Goal: Transaction & Acquisition: Obtain resource

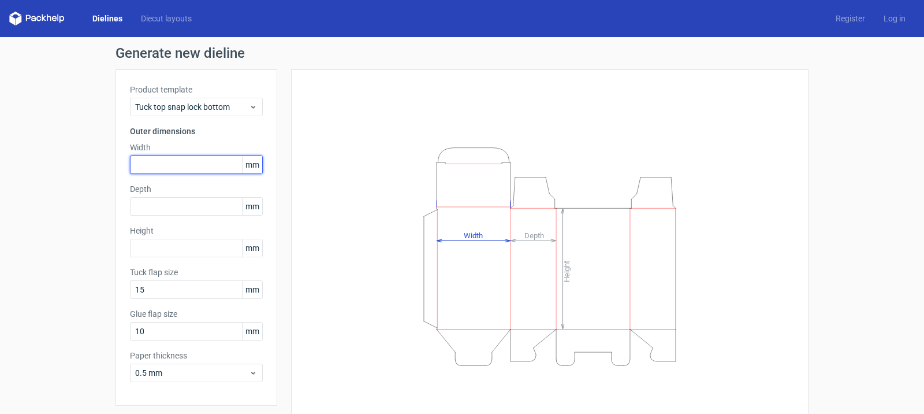
click at [182, 164] on input "text" at bounding box center [196, 164] width 133 height 18
type input "155"
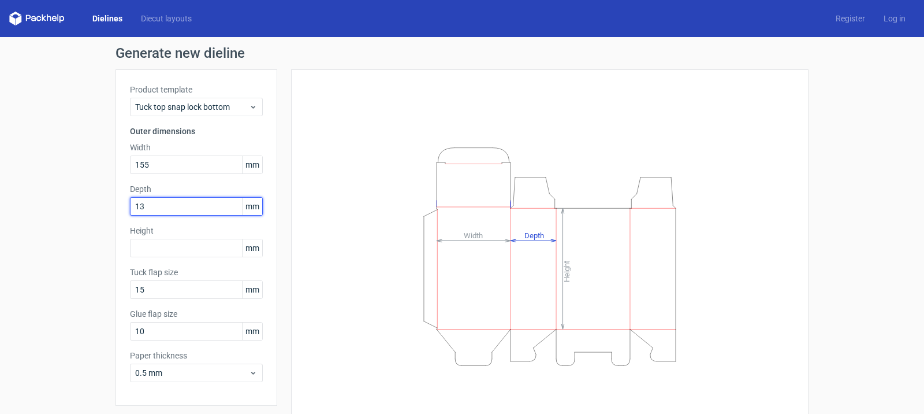
type input "135"
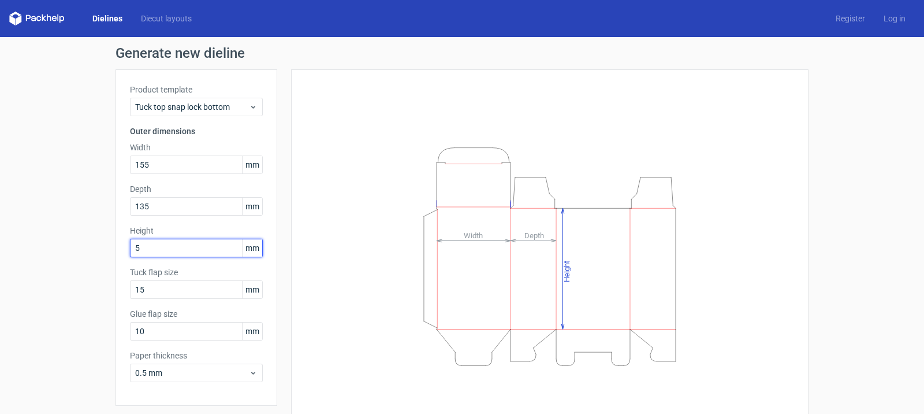
type input "55"
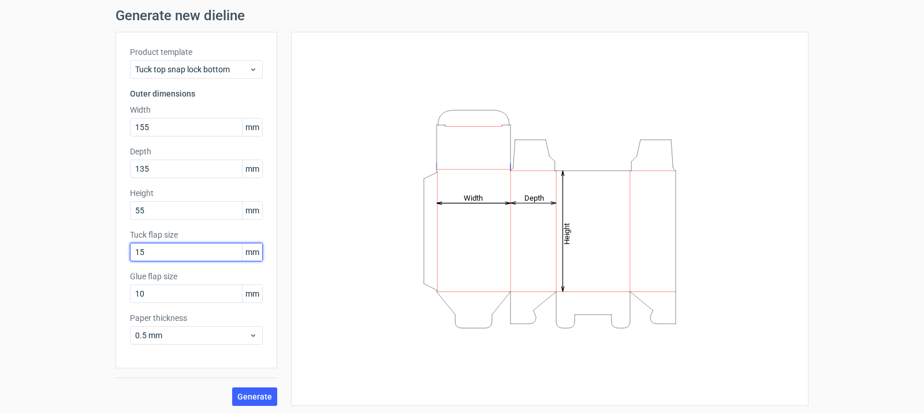
scroll to position [38, 0]
click at [264, 389] on button "Generate" at bounding box center [254, 395] width 45 height 18
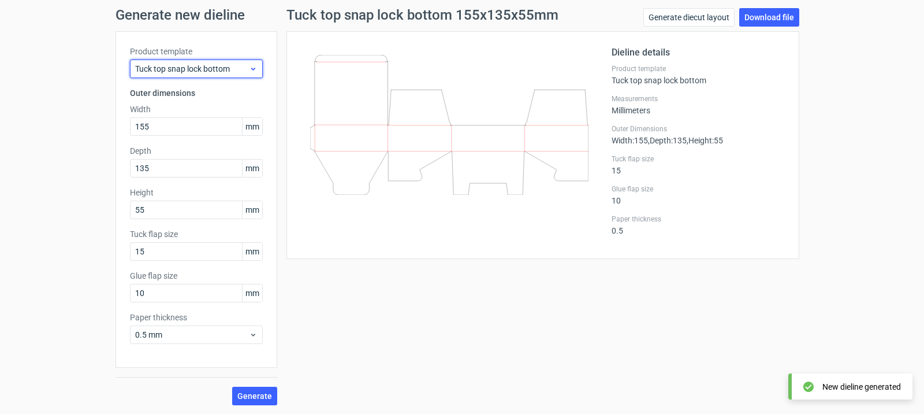
click at [254, 69] on use at bounding box center [253, 69] width 4 height 3
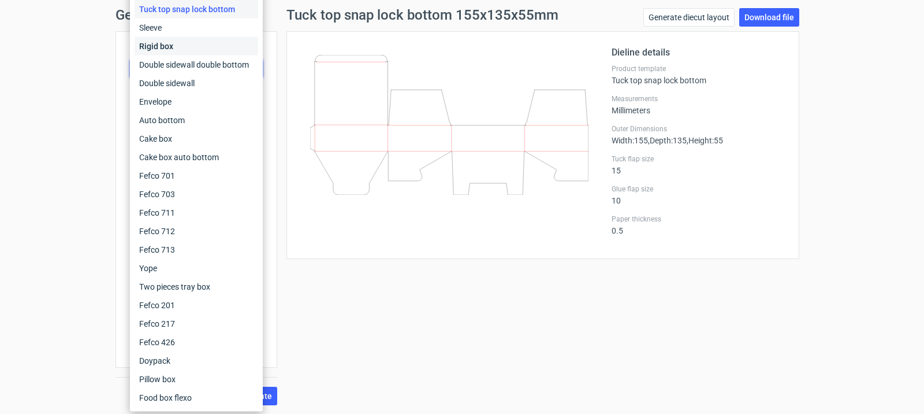
click at [225, 46] on div "Rigid box" at bounding box center [197, 46] width 124 height 18
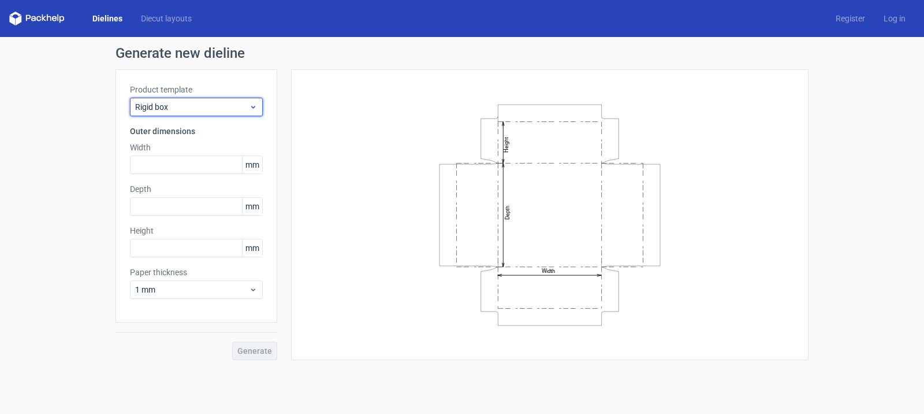
click at [246, 109] on span "Rigid box" at bounding box center [192, 107] width 114 height 12
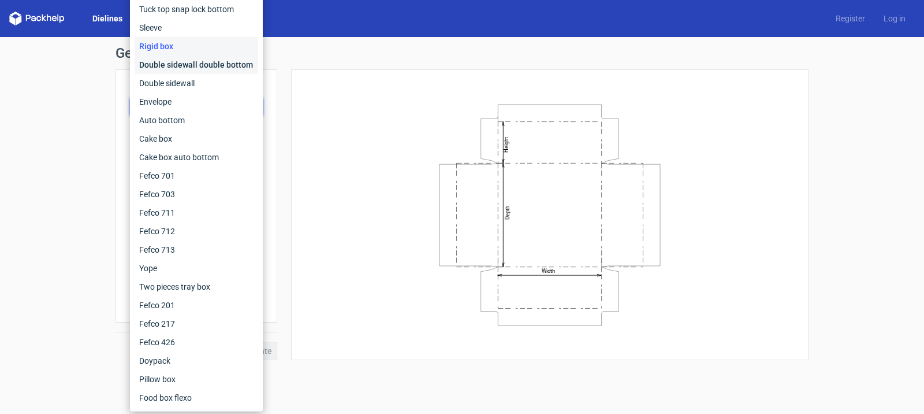
click at [209, 66] on div "Double sidewall double bottom" at bounding box center [197, 64] width 124 height 18
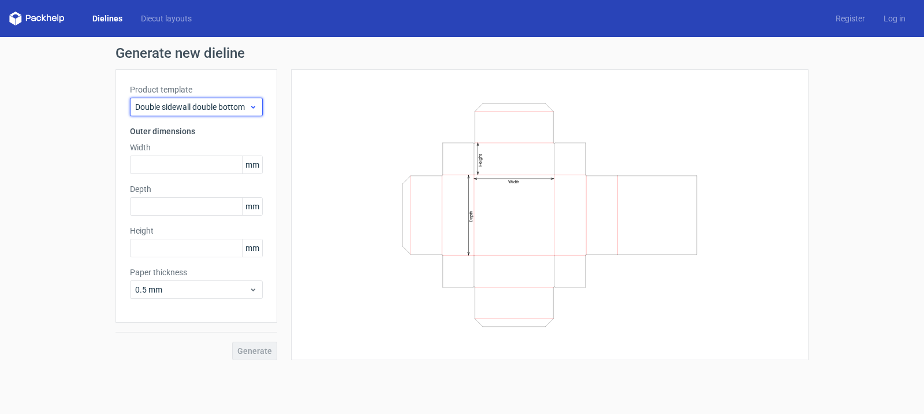
click at [218, 104] on span "Double sidewall double bottom" at bounding box center [192, 107] width 114 height 12
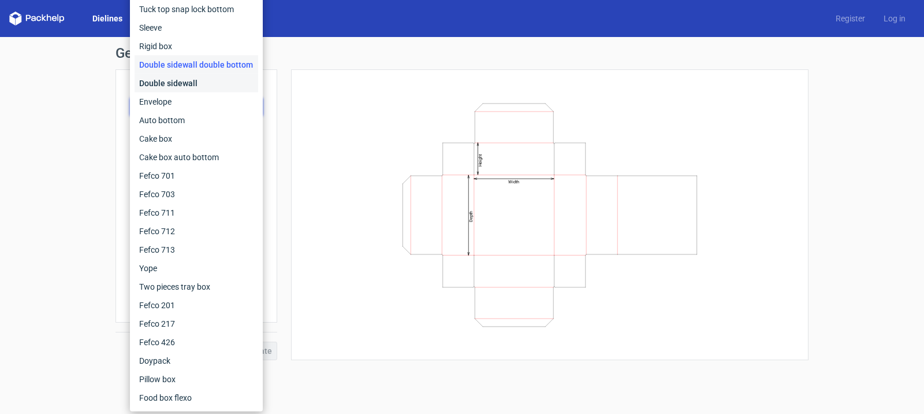
click at [207, 88] on div "Double sidewall" at bounding box center [197, 83] width 124 height 18
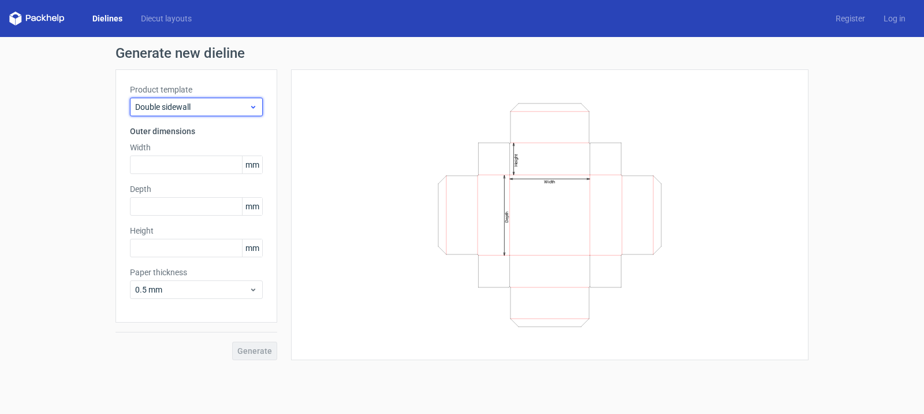
click at [236, 102] on span "Double sidewall" at bounding box center [192, 107] width 114 height 12
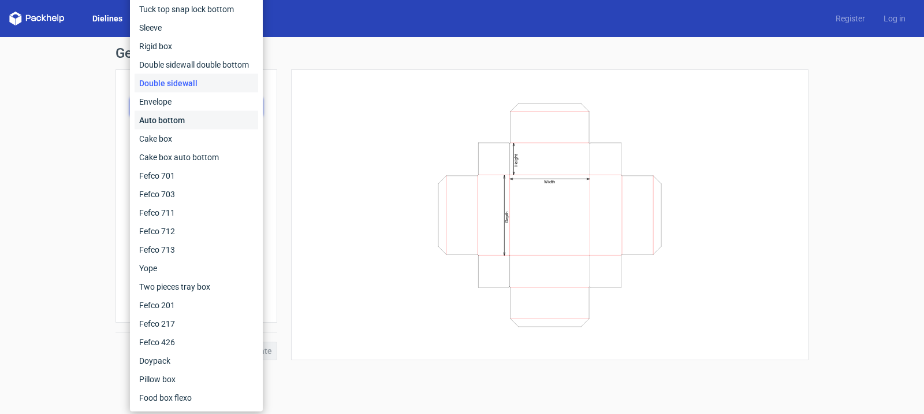
click at [217, 126] on div "Auto bottom" at bounding box center [197, 120] width 124 height 18
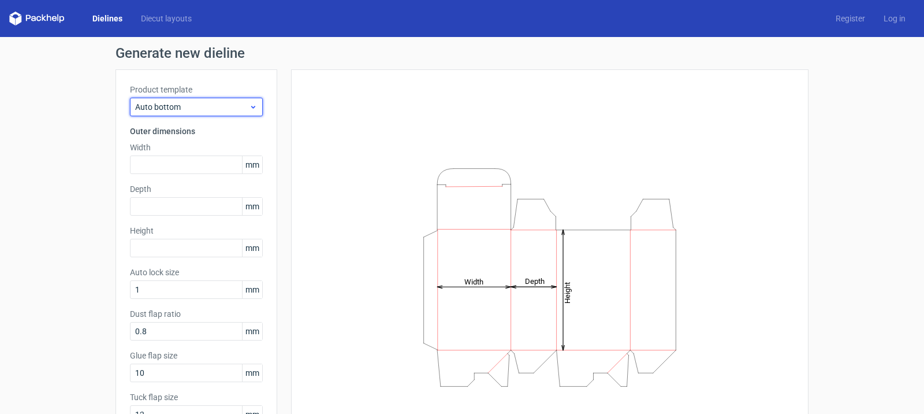
click at [239, 109] on span "Auto bottom" at bounding box center [192, 107] width 114 height 12
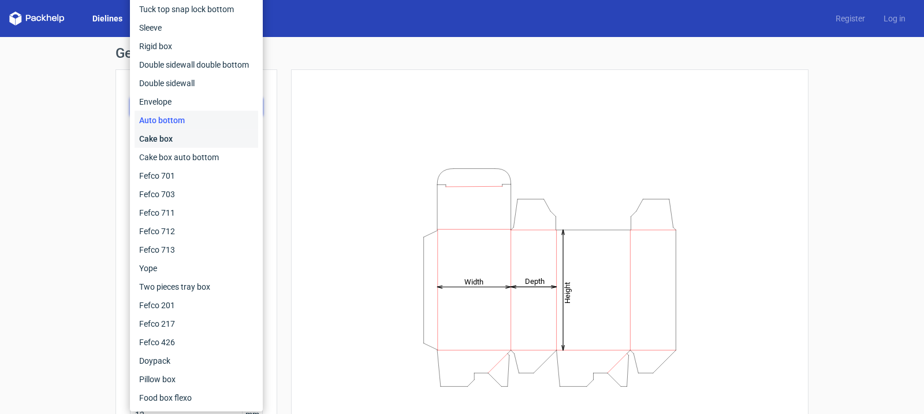
click at [207, 140] on div "Cake box" at bounding box center [197, 138] width 124 height 18
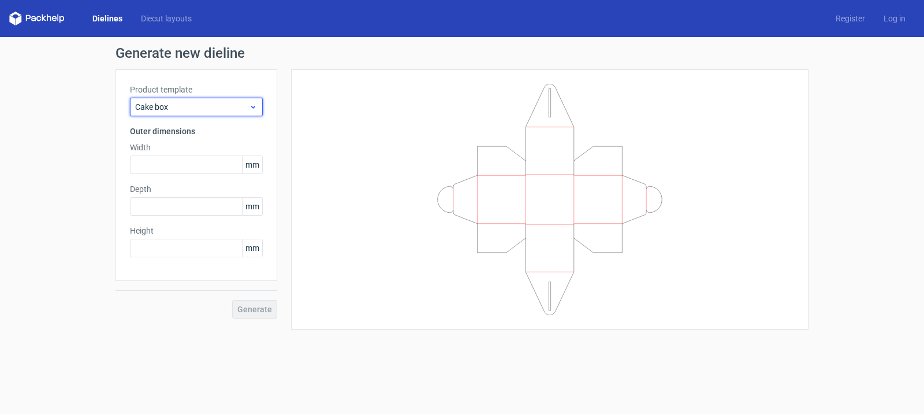
click at [236, 109] on span "Cake box" at bounding box center [192, 107] width 114 height 12
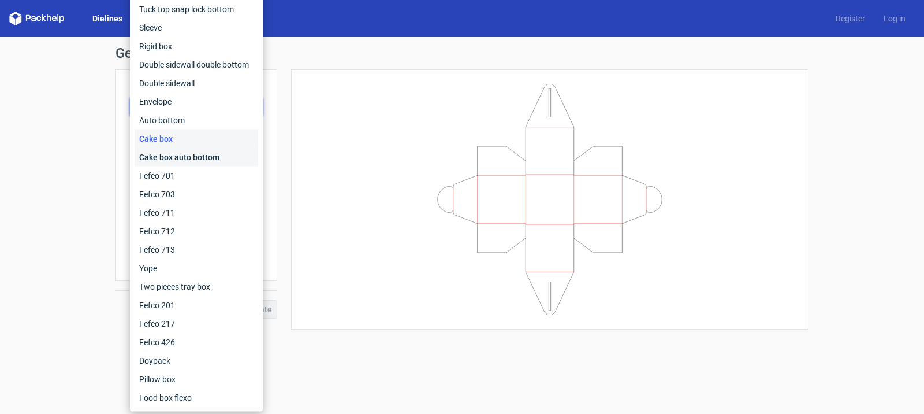
click at [221, 158] on div "Cake box auto bottom" at bounding box center [197, 157] width 124 height 18
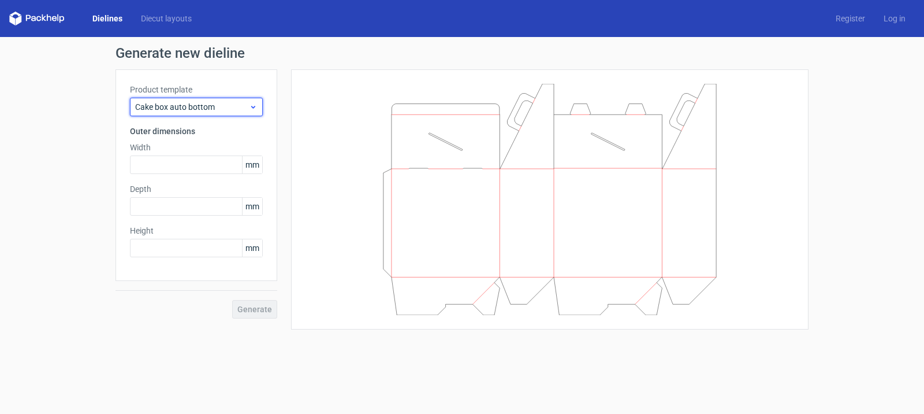
click at [241, 107] on span "Cake box auto bottom" at bounding box center [192, 107] width 114 height 12
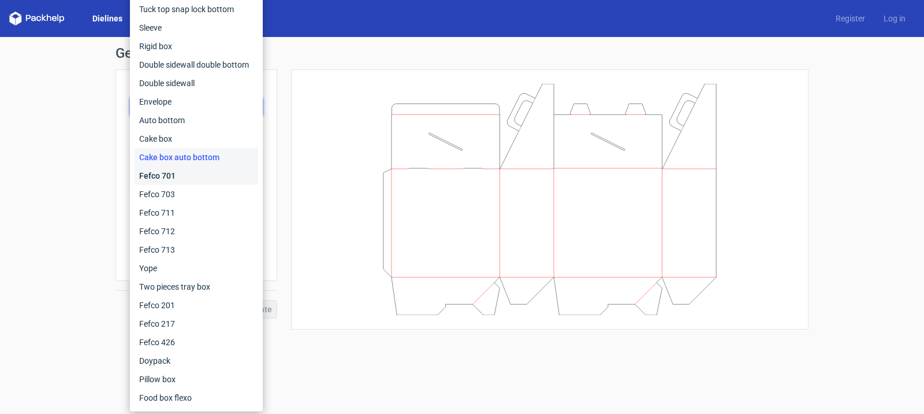
click at [181, 176] on div "Fefco 701" at bounding box center [197, 175] width 124 height 18
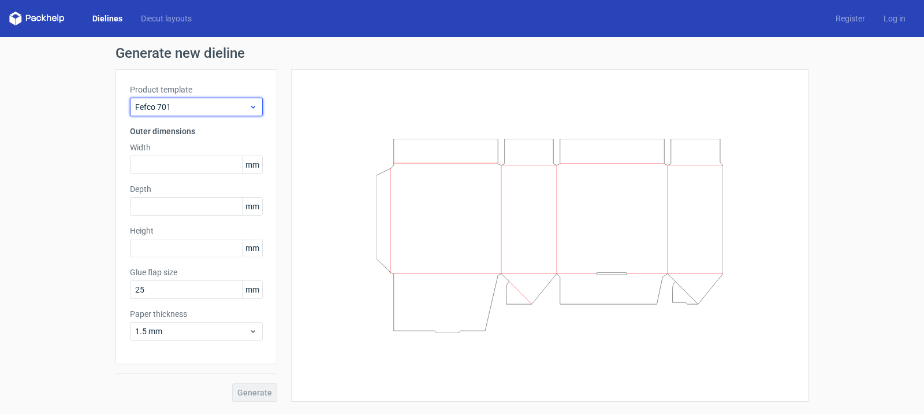
click at [194, 106] on span "Fefco 701" at bounding box center [192, 107] width 114 height 12
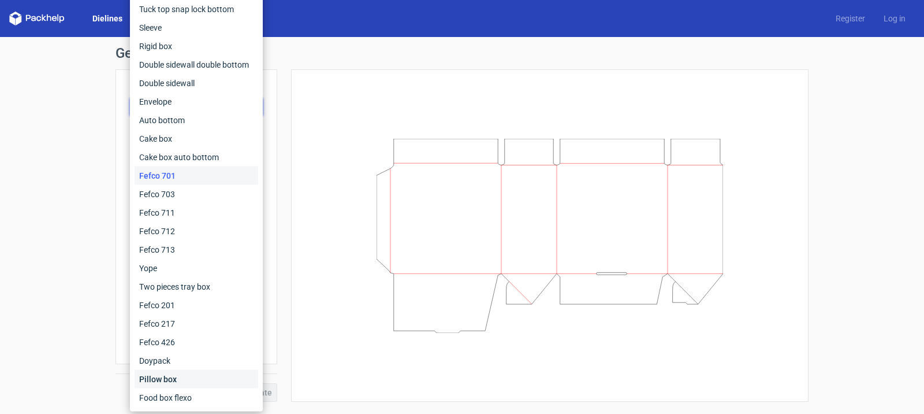
click at [176, 386] on div "Pillow box" at bounding box center [197, 379] width 124 height 18
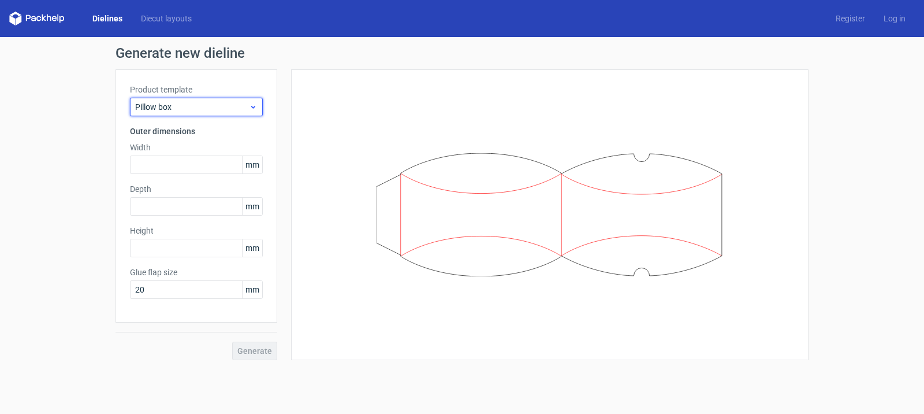
click at [255, 105] on icon at bounding box center [253, 106] width 9 height 9
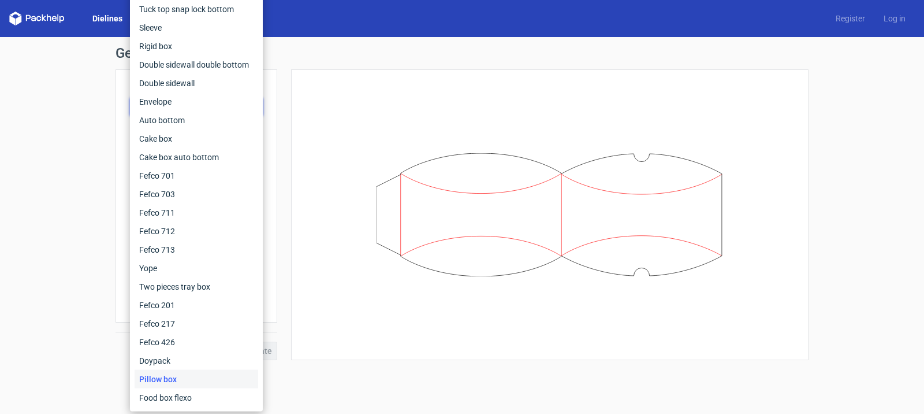
click at [99, 13] on link "Dielines" at bounding box center [107, 19] width 49 height 12
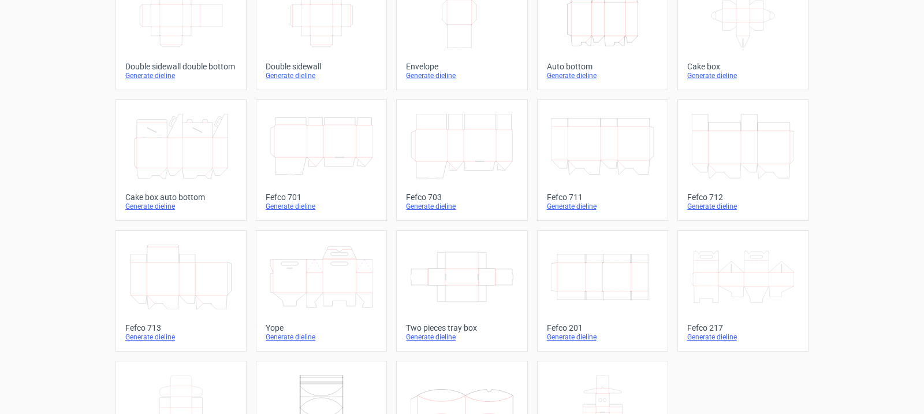
scroll to position [289, 0]
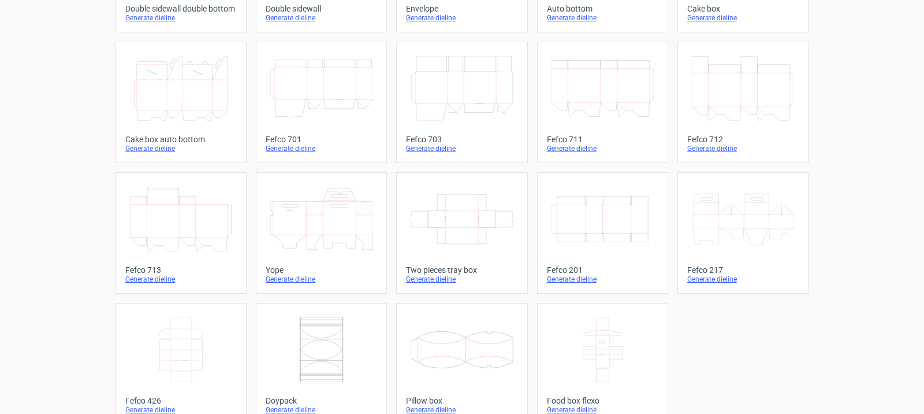
click at [622, 227] on icon "Width Depth Height" at bounding box center [603, 219] width 102 height 65
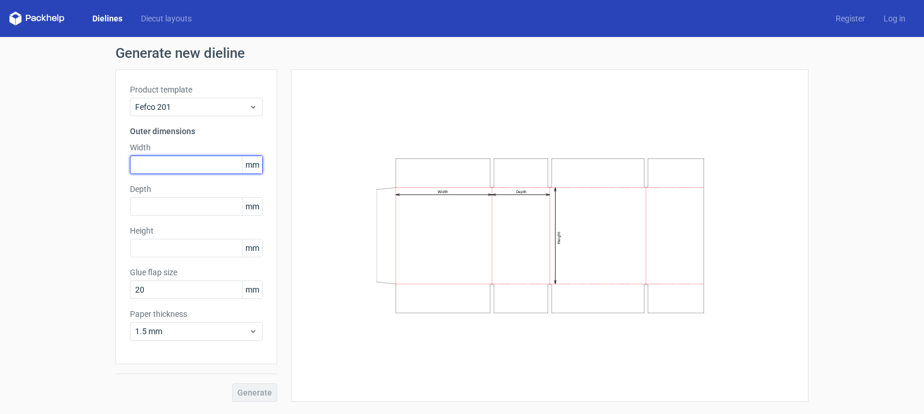
click at [190, 169] on input "text" at bounding box center [196, 164] width 133 height 18
type input "155"
type input "135"
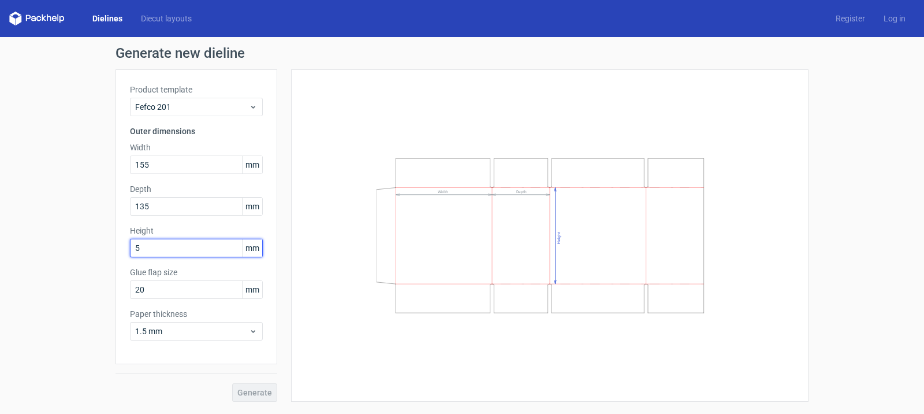
type input "55"
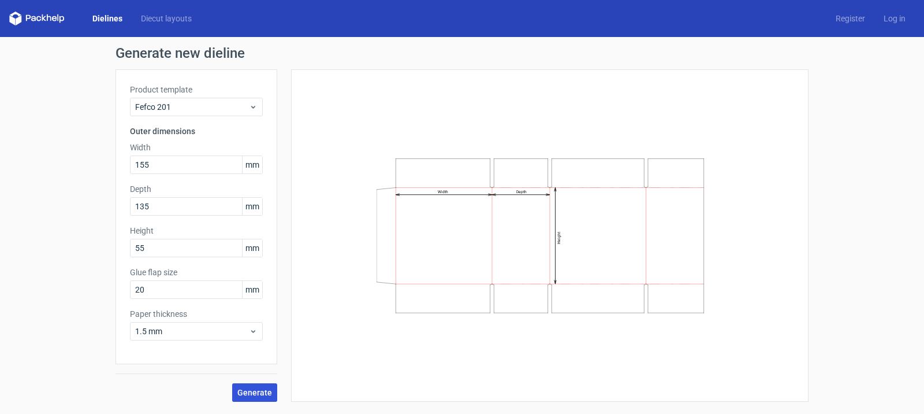
click at [256, 391] on span "Generate" at bounding box center [254, 392] width 35 height 8
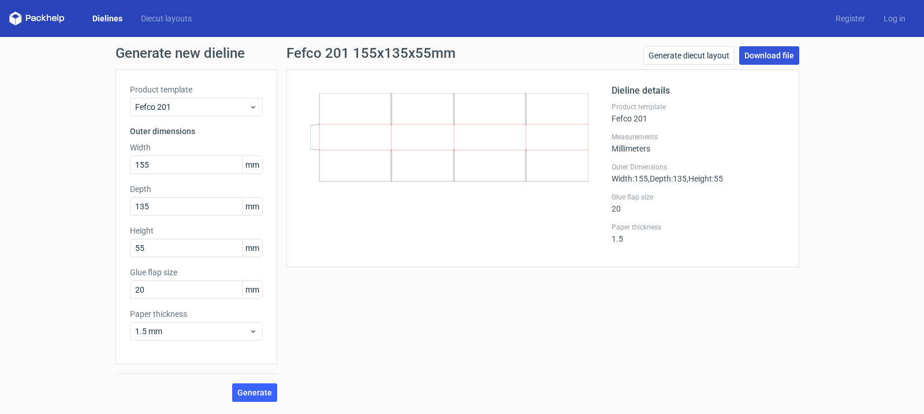
click at [774, 61] on link "Download file" at bounding box center [769, 55] width 60 height 18
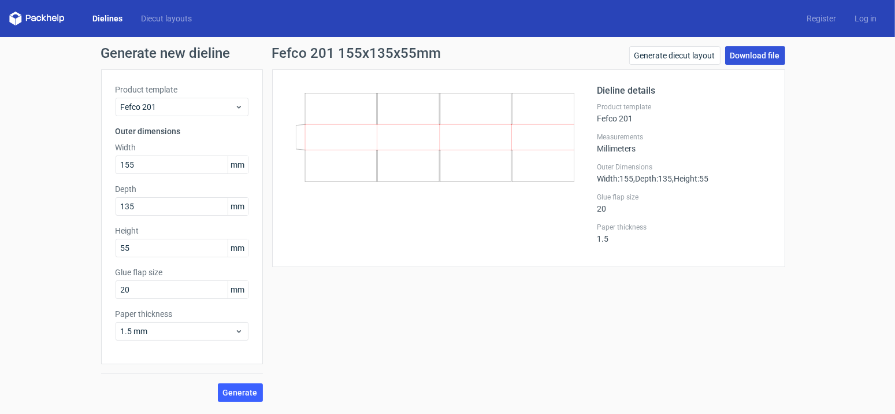
click at [767, 60] on link "Download file" at bounding box center [755, 55] width 60 height 18
